Goal: Task Accomplishment & Management: Manage account settings

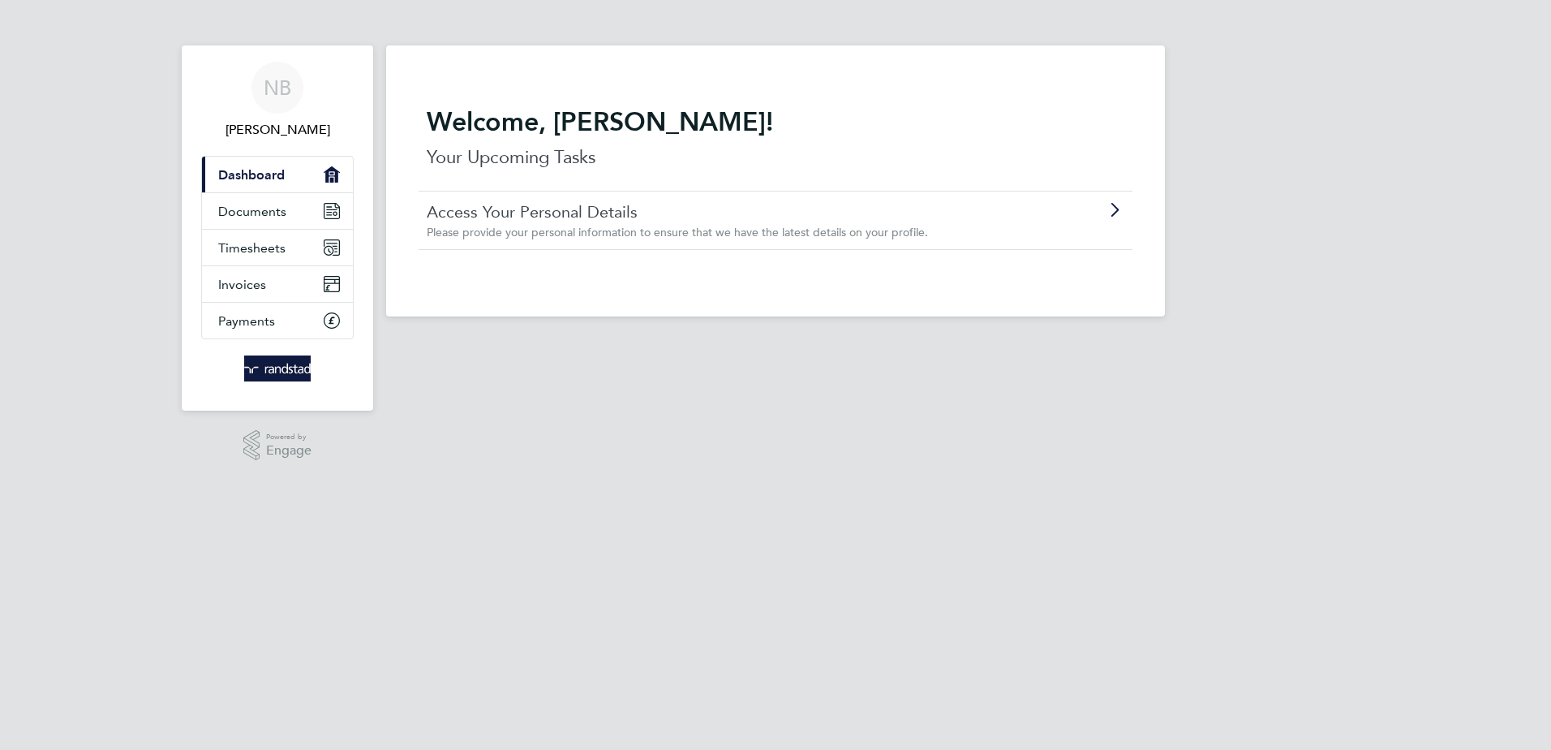
click at [269, 173] on span "Dashboard" at bounding box center [251, 174] width 67 height 15
click at [262, 215] on span "Documents" at bounding box center [252, 211] width 68 height 15
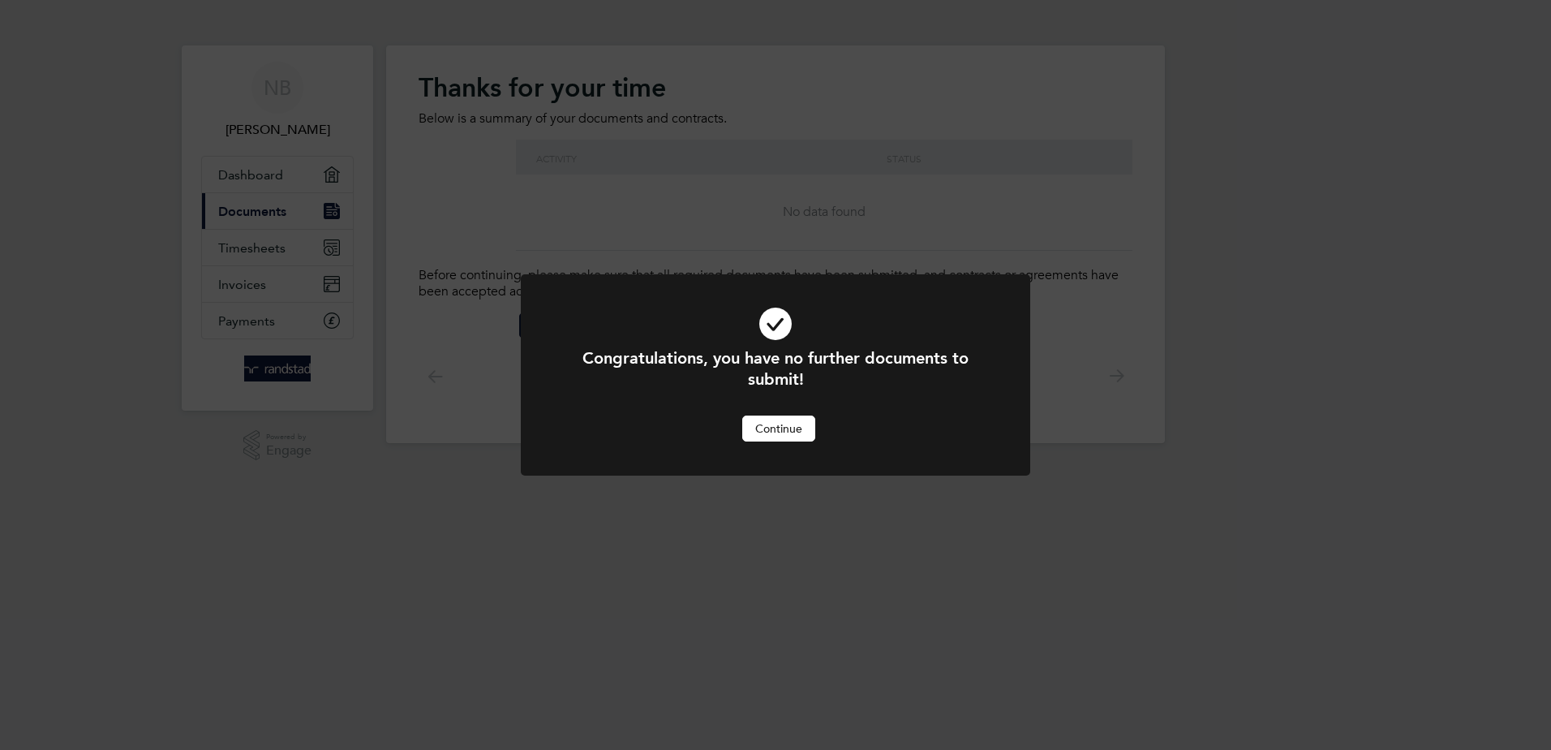
click at [774, 433] on button "Continue" at bounding box center [778, 428] width 73 height 26
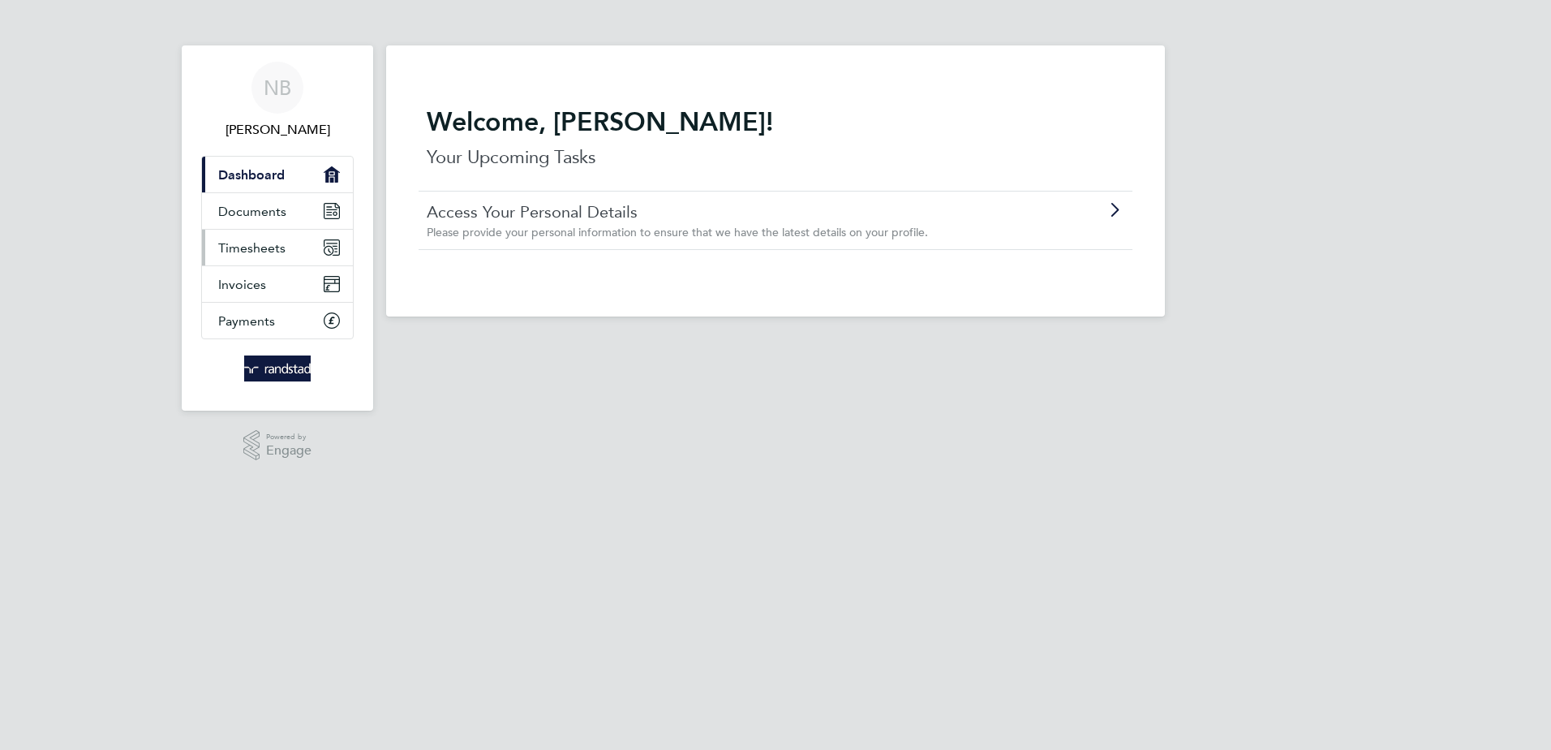
click at [260, 253] on span "Timesheets" at bounding box center [251, 247] width 67 height 15
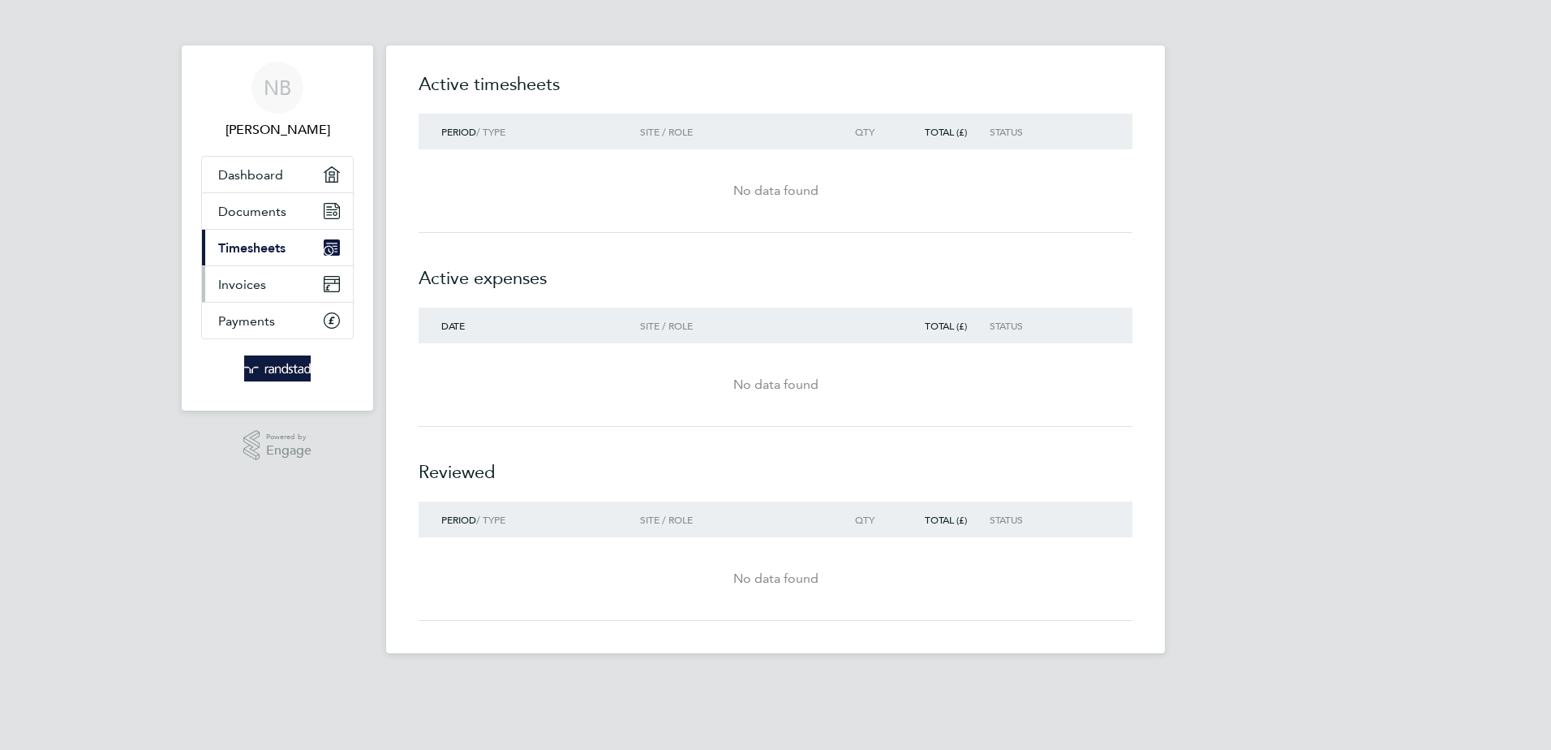
click at [266, 289] on link "Invoices" at bounding box center [277, 284] width 151 height 36
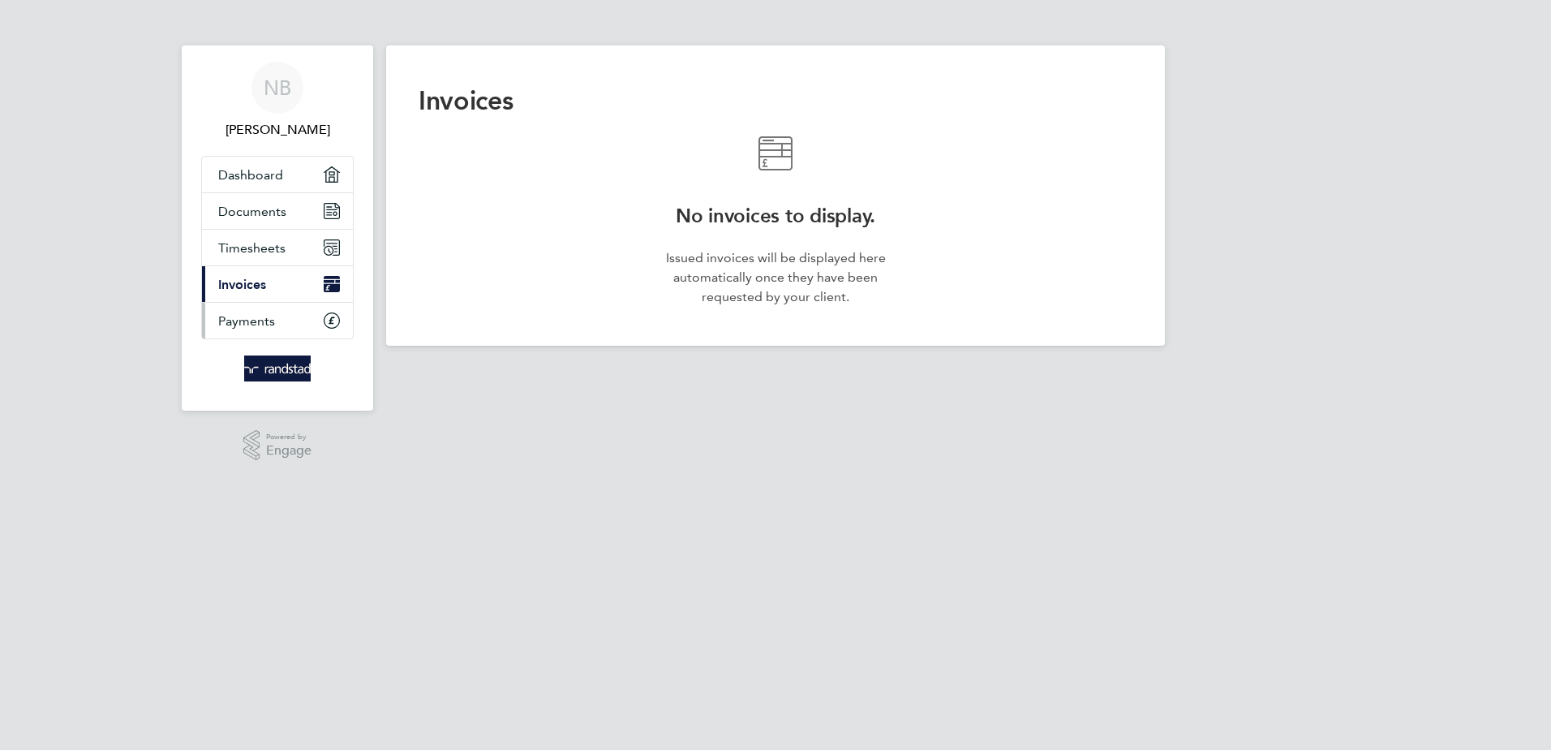
click at [254, 325] on span "Payments" at bounding box center [246, 320] width 57 height 15
click at [264, 245] on span "Timesheets" at bounding box center [251, 247] width 67 height 15
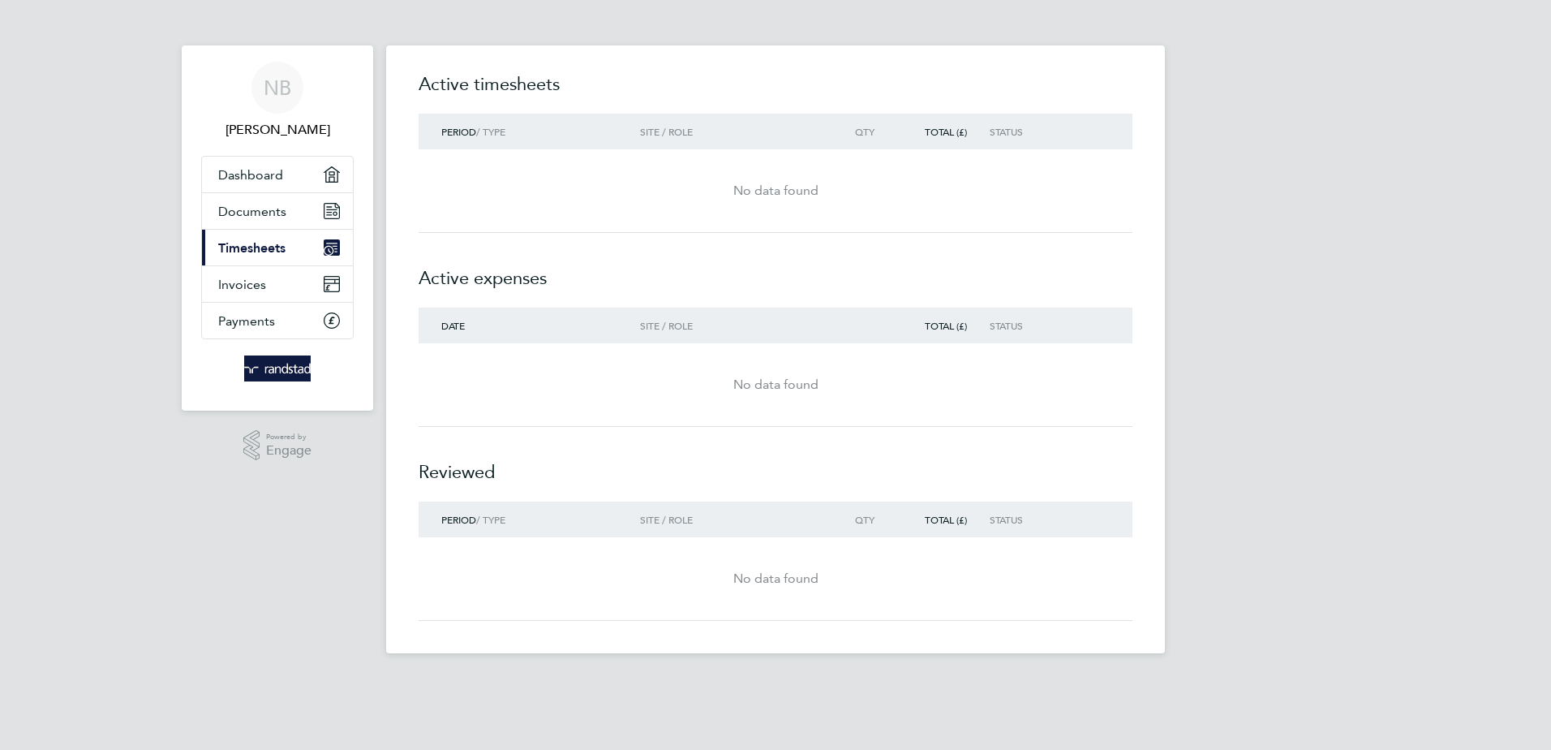
click at [460, 187] on div "No data found" at bounding box center [776, 190] width 714 height 19
click at [464, 377] on div "No data found" at bounding box center [776, 384] width 714 height 19
